Goal: Task Accomplishment & Management: Use online tool/utility

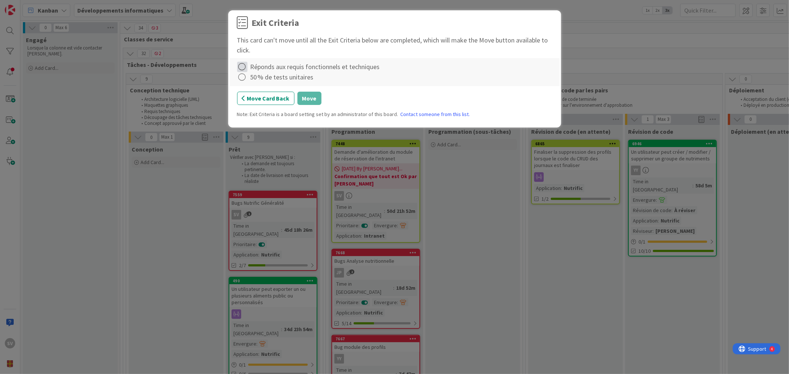
click at [242, 65] on icon at bounding box center [242, 67] width 10 height 10
click at [260, 81] on link "Complete" at bounding box center [283, 82] width 93 height 11
click at [246, 77] on icon at bounding box center [242, 77] width 10 height 10
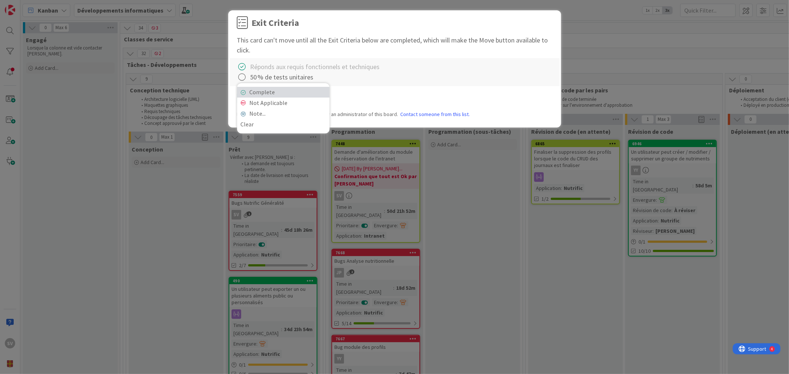
click at [265, 92] on link "Complete" at bounding box center [283, 92] width 93 height 11
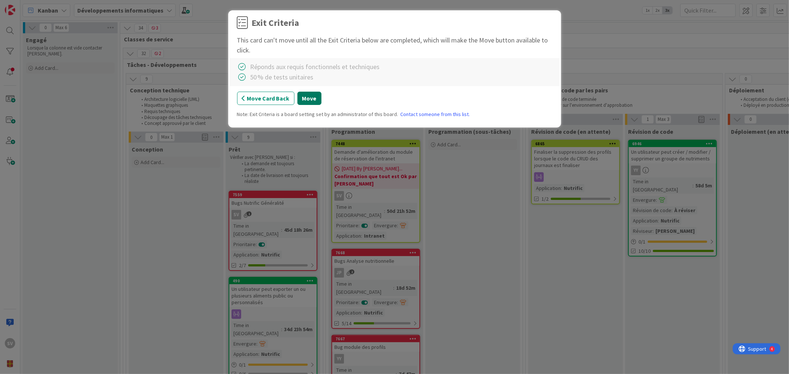
click at [309, 99] on button "Move" at bounding box center [309, 98] width 24 height 13
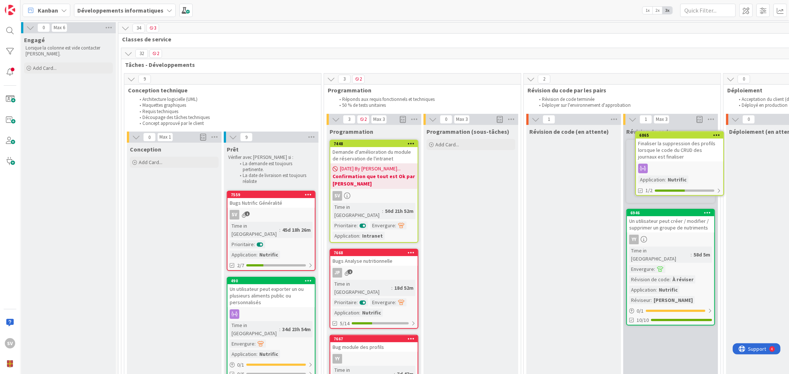
scroll to position [0, 4]
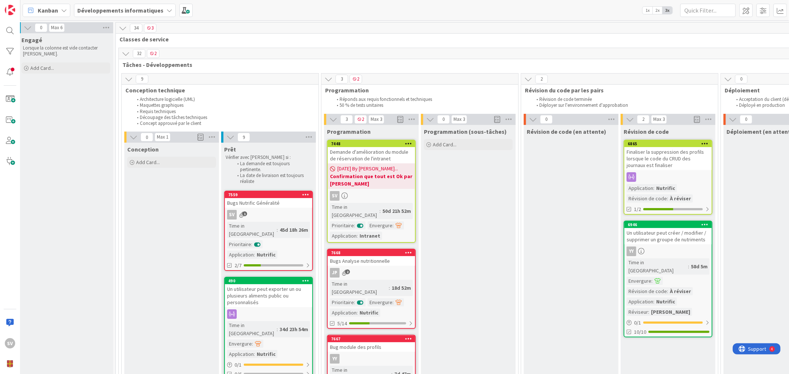
click at [668, 157] on div "Finaliser la suppression des profils lorsque le code du CRUD des journaux est f…" at bounding box center [668, 158] width 87 height 23
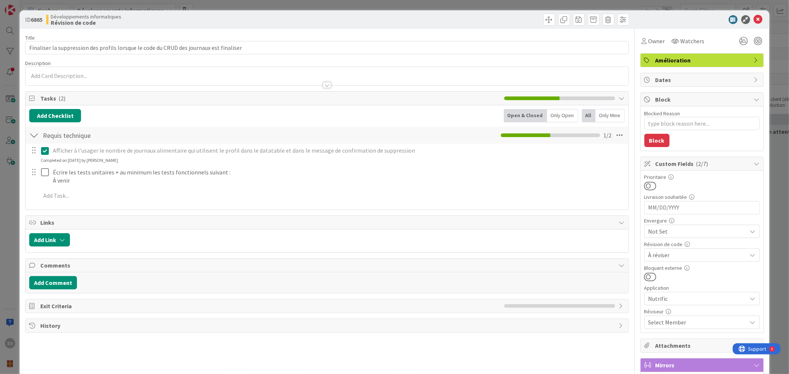
click at [673, 237] on span "À réviser" at bounding box center [696, 231] width 95 height 10
click at [673, 257] on span "À réviser" at bounding box center [696, 255] width 94 height 10
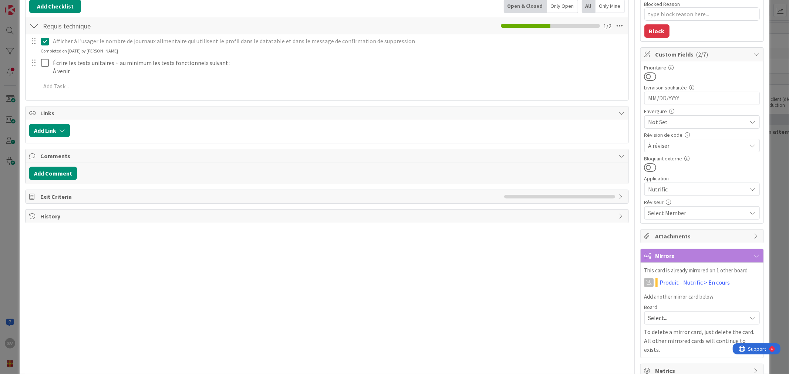
click at [675, 214] on span "Select Member" at bounding box center [668, 213] width 38 height 9
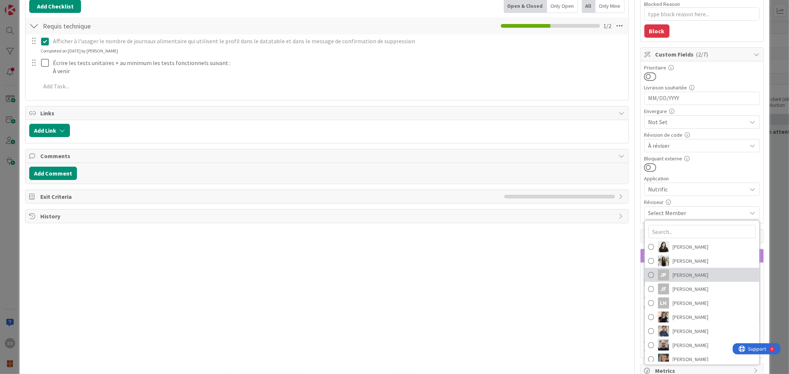
drag, startPoint x: 693, startPoint y: 276, endPoint x: 696, endPoint y: 273, distance: 4.7
click at [693, 276] on span "[PERSON_NAME]" at bounding box center [691, 275] width 36 height 11
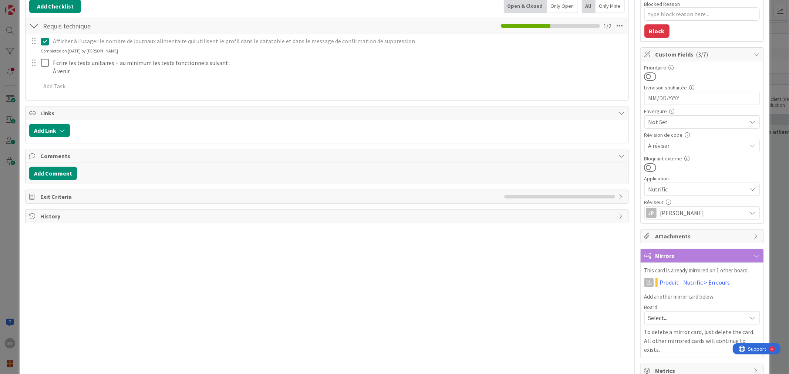
scroll to position [0, 0]
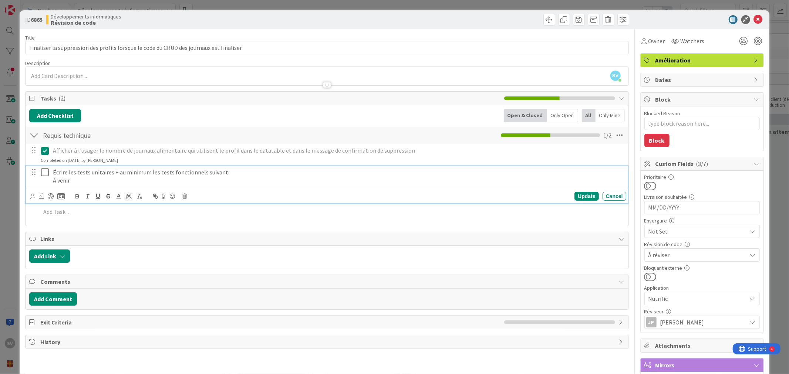
click at [47, 175] on icon at bounding box center [46, 172] width 11 height 9
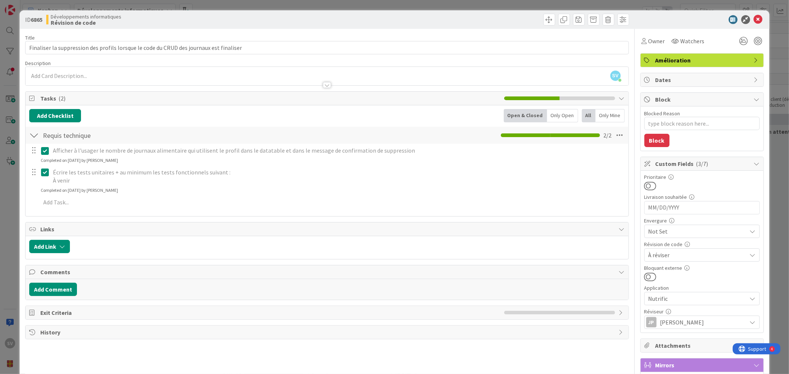
type textarea "x"
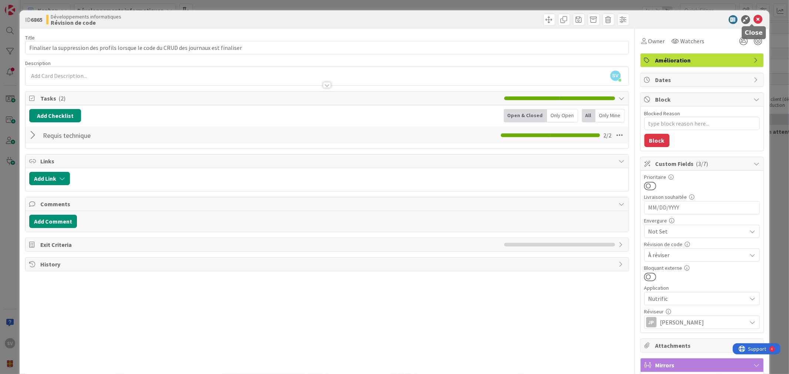
click at [754, 17] on icon at bounding box center [758, 19] width 9 height 9
